Goal: Task Accomplishment & Management: Manage account settings

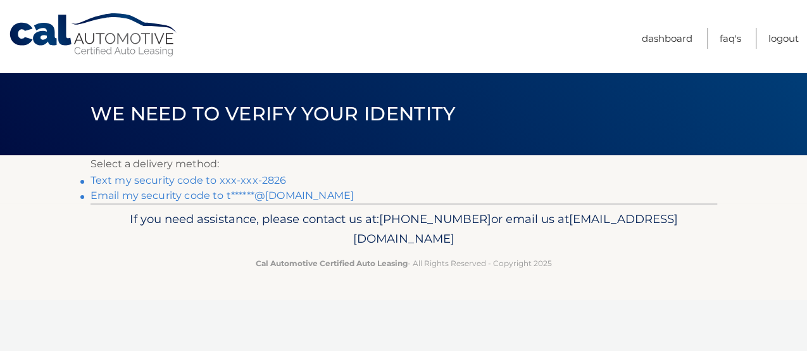
click at [223, 185] on link "Text my security code to xxx-xxx-2826" at bounding box center [189, 180] width 196 height 12
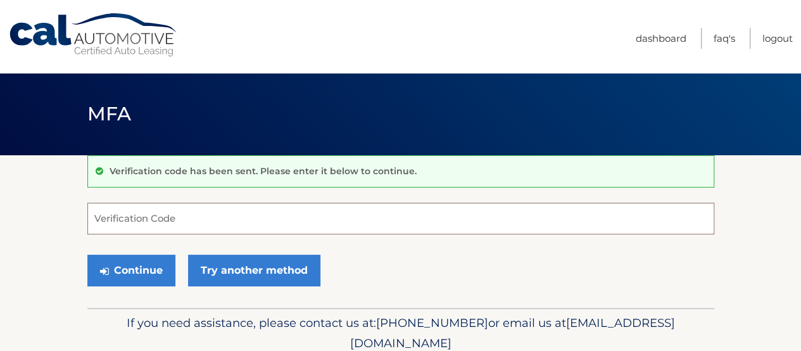
click at [160, 221] on input "Verification Code" at bounding box center [400, 219] width 627 height 32
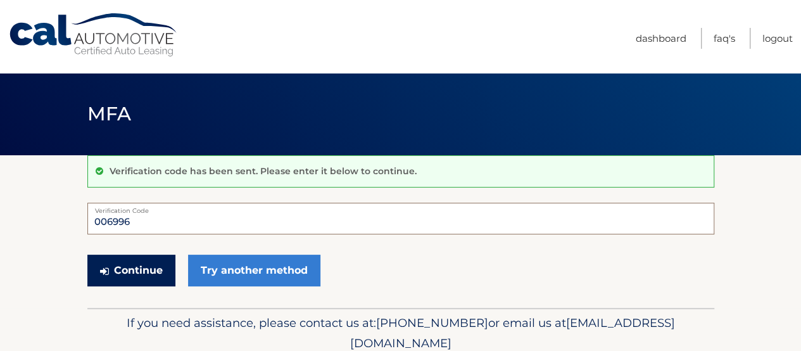
type input "006996"
click at [158, 284] on button "Continue" at bounding box center [131, 270] width 88 height 32
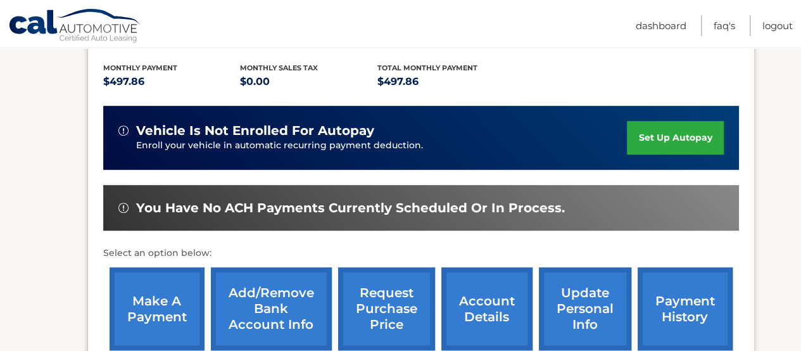
scroll to position [282, 0]
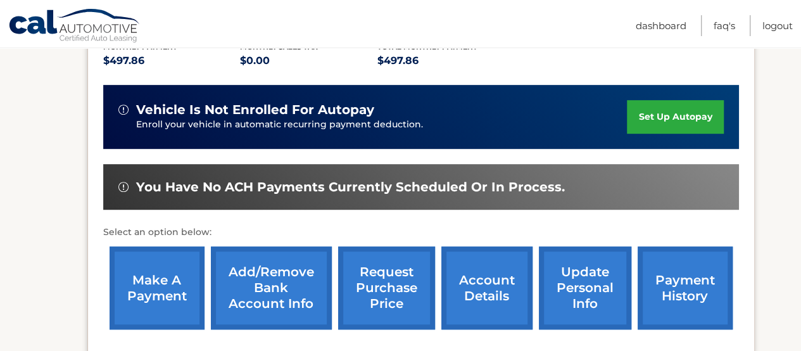
click at [159, 287] on link "make a payment" at bounding box center [157, 287] width 95 height 83
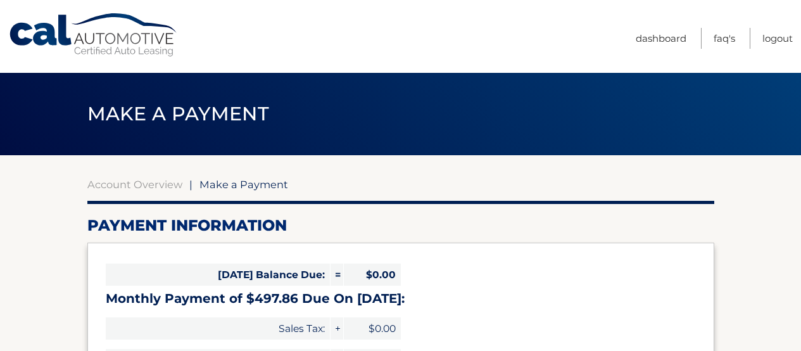
select select "ZTg2OTBiYzktM2U4NC00ODI0LWFkNzEtNjI2ZDBjY2Q1YTQw"
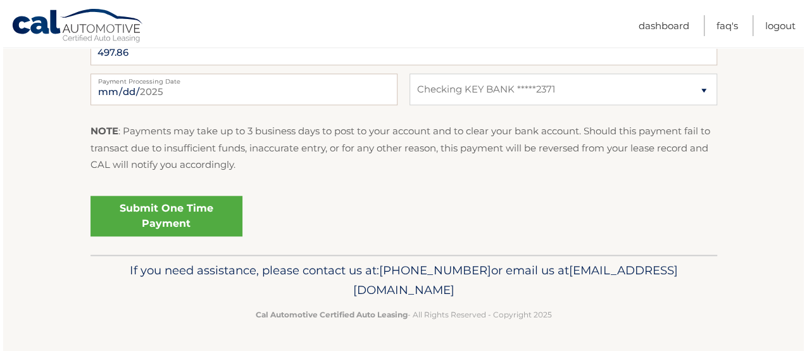
scroll to position [583, 0]
click at [188, 236] on link "Submit One Time Payment" at bounding box center [163, 216] width 152 height 41
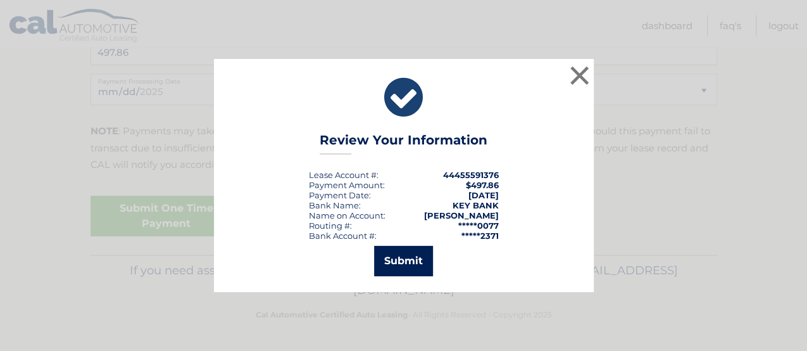
click at [411, 266] on button "Submit" at bounding box center [403, 261] width 59 height 30
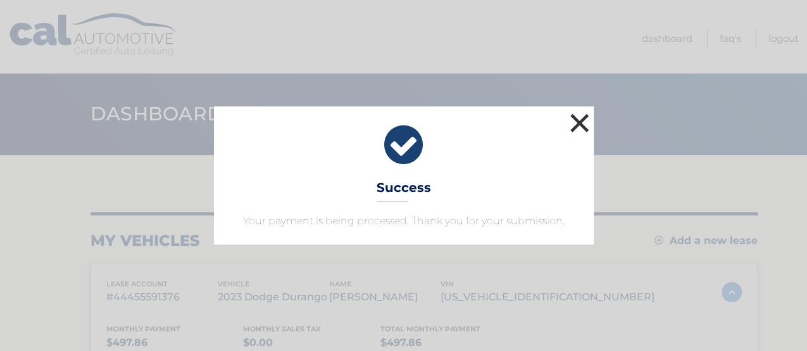
click at [577, 110] on button "×" at bounding box center [579, 122] width 25 height 25
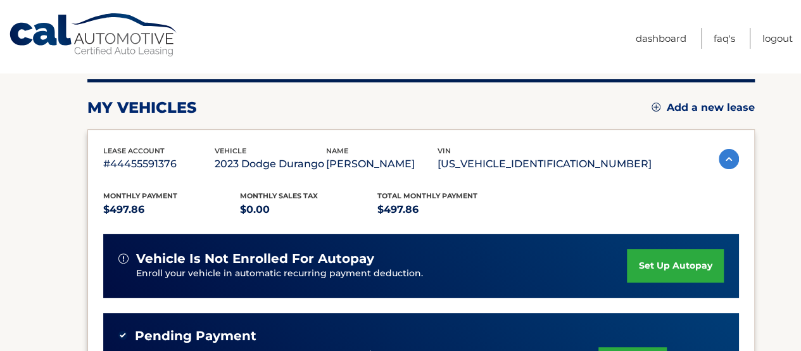
scroll to position [149, 0]
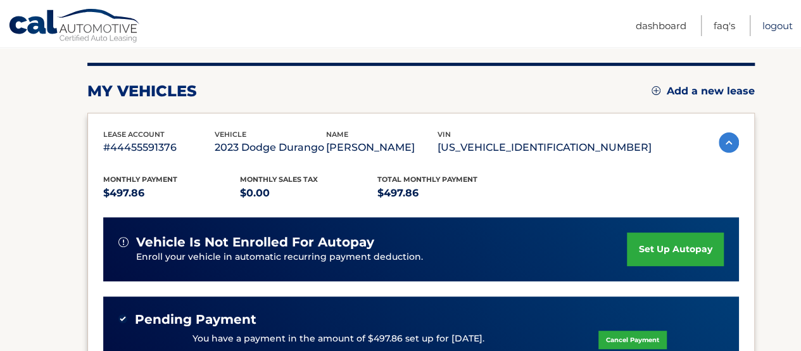
click at [764, 24] on link "Logout" at bounding box center [777, 25] width 30 height 21
